Goal: Task Accomplishment & Management: Use online tool/utility

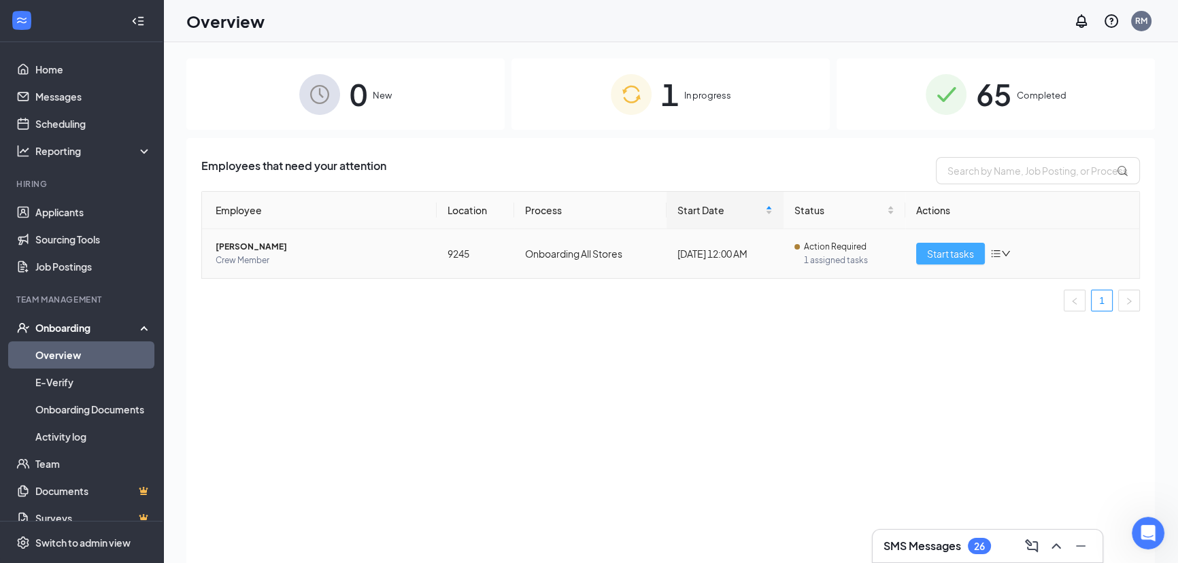
scroll to position [554, 0]
click at [927, 247] on span "Start tasks" at bounding box center [950, 253] width 47 height 15
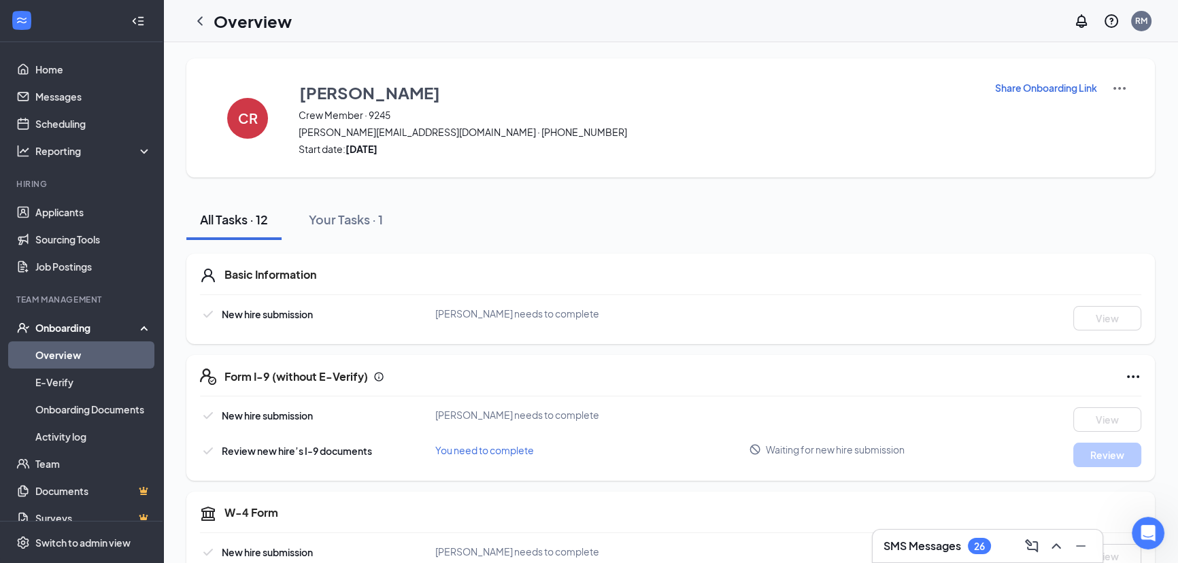
click at [1001, 89] on p "Share Onboarding Link" at bounding box center [1046, 88] width 102 height 14
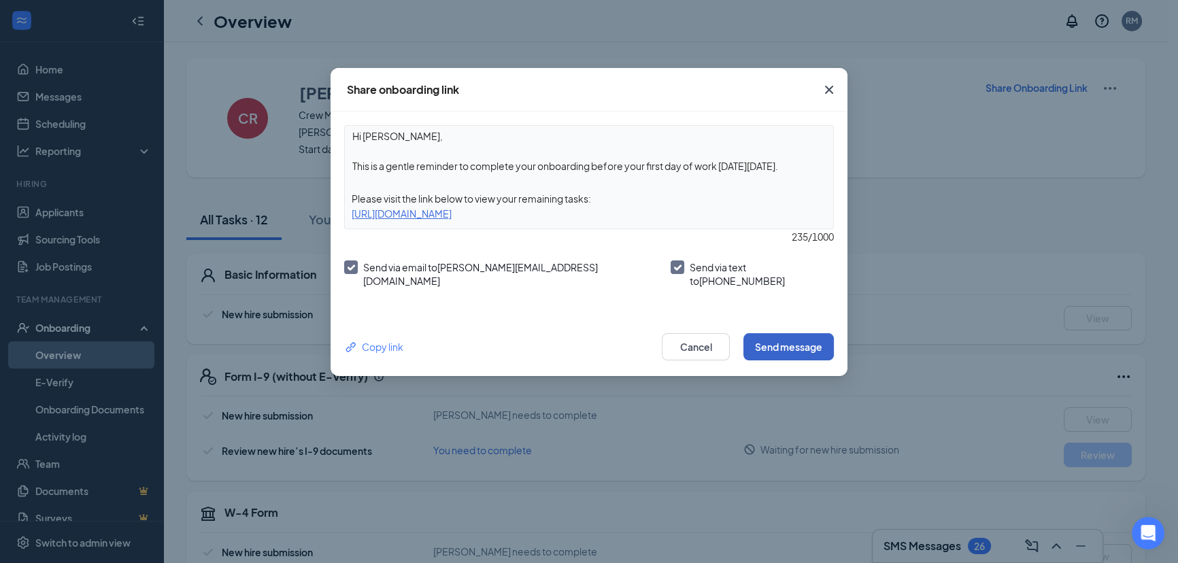
click at [818, 333] on button "Send message" at bounding box center [788, 346] width 90 height 27
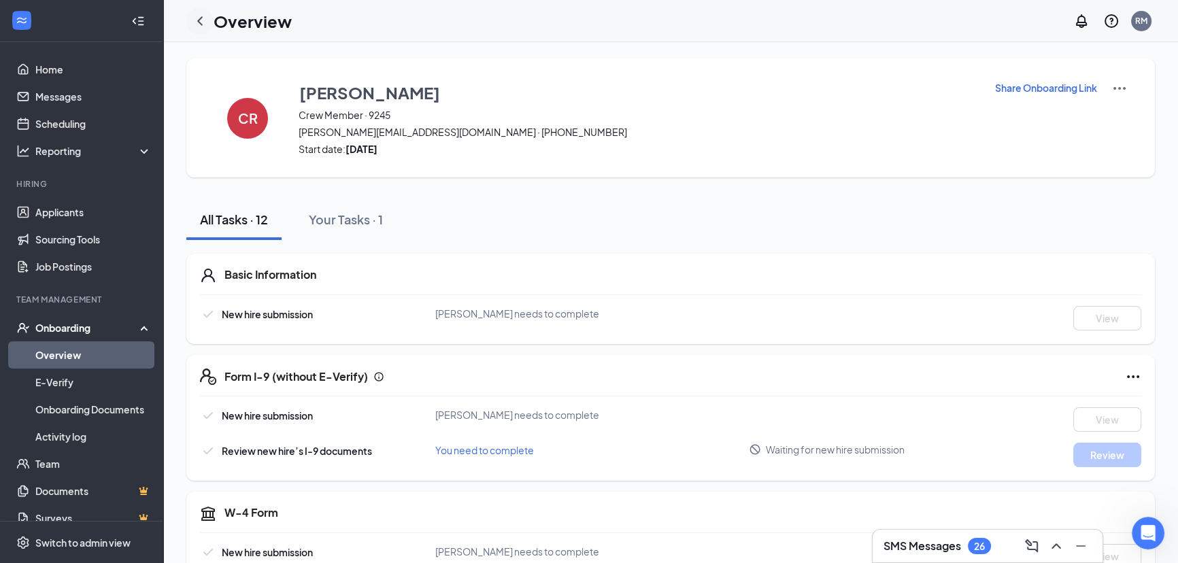
click at [197, 18] on icon "ChevronLeft" at bounding box center [200, 21] width 16 height 16
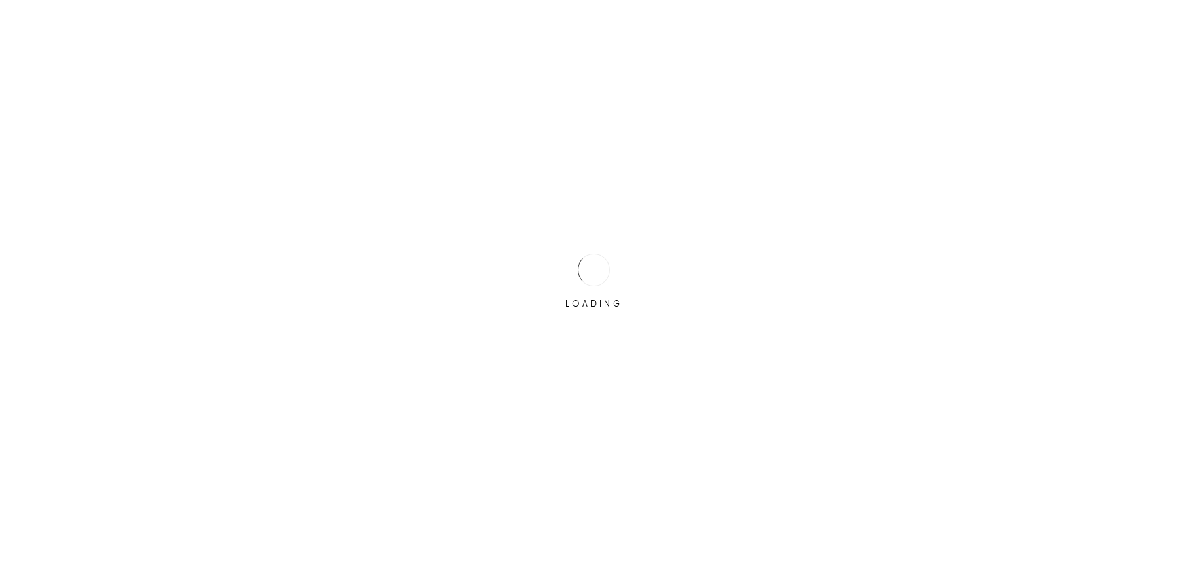
click at [929, 252] on div "LOADING" at bounding box center [593, 281] width 1187 height 563
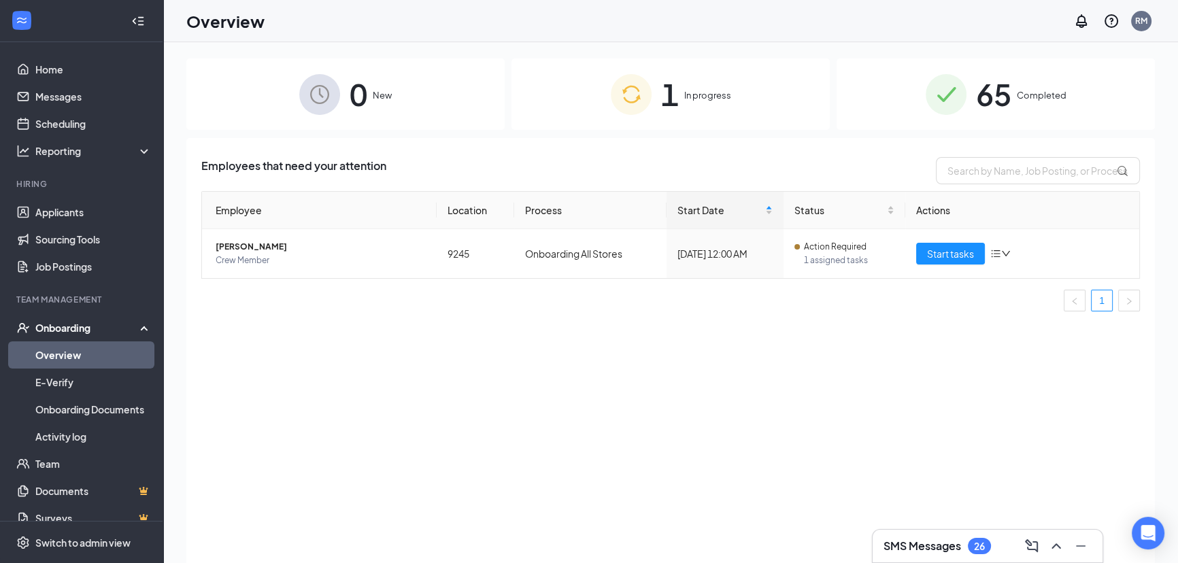
click at [661, 99] on span "1" at bounding box center [670, 94] width 18 height 47
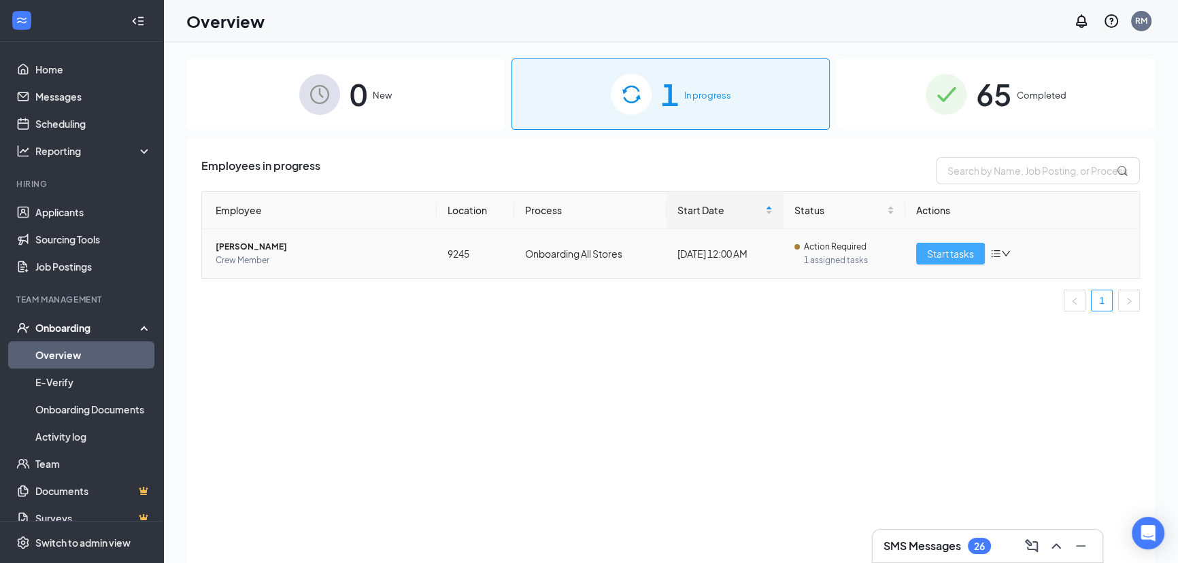
click at [952, 255] on span "Start tasks" at bounding box center [950, 253] width 47 height 15
